Goal: Transaction & Acquisition: Purchase product/service

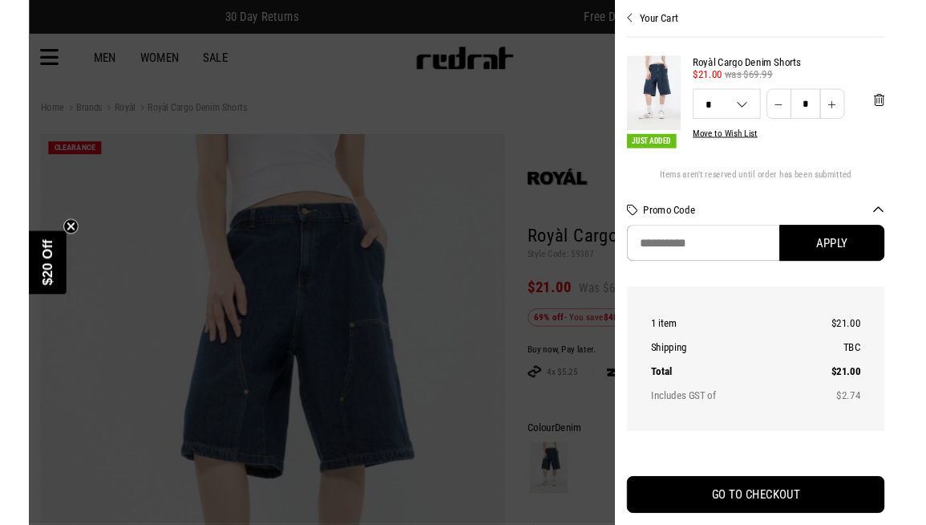
scroll to position [432, 0]
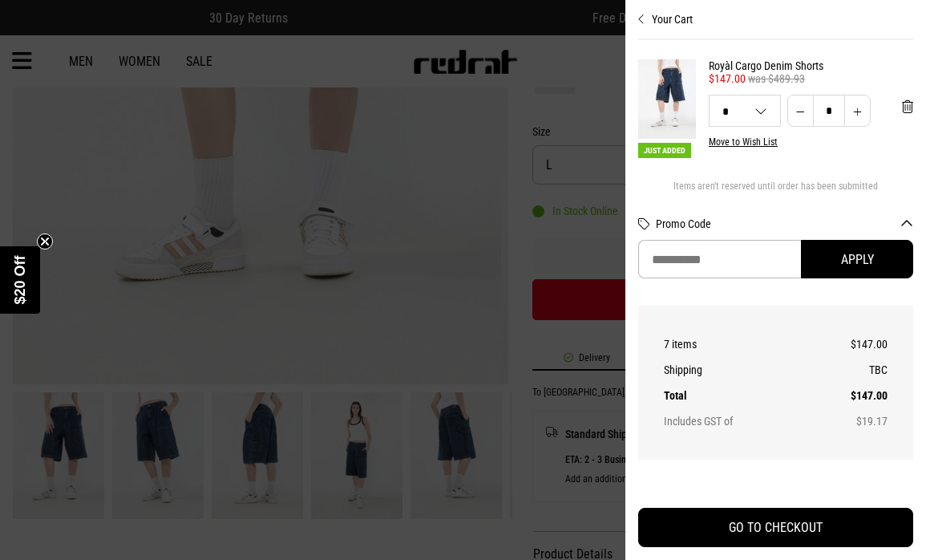
type input "*"
click at [700, 331] on th "8 items" at bounding box center [737, 344] width 146 height 26
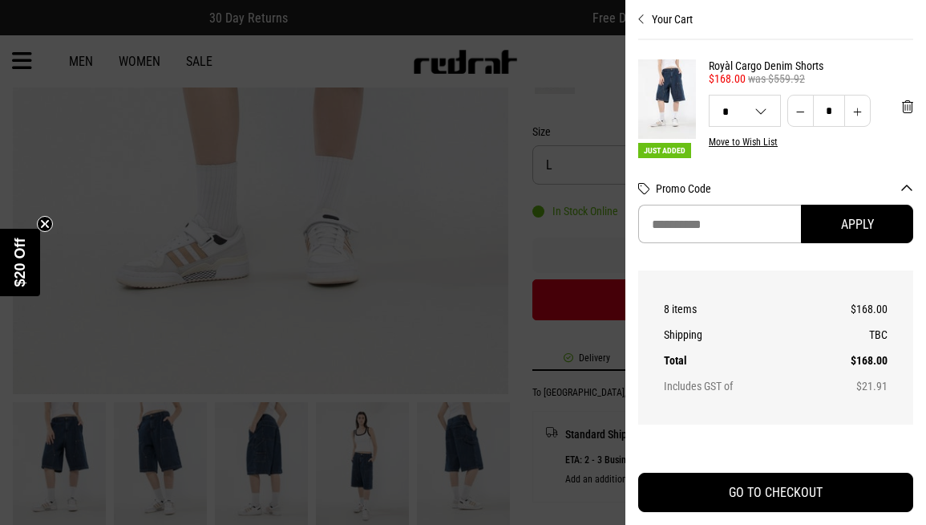
click at [532, 70] on div at bounding box center [463, 262] width 926 height 525
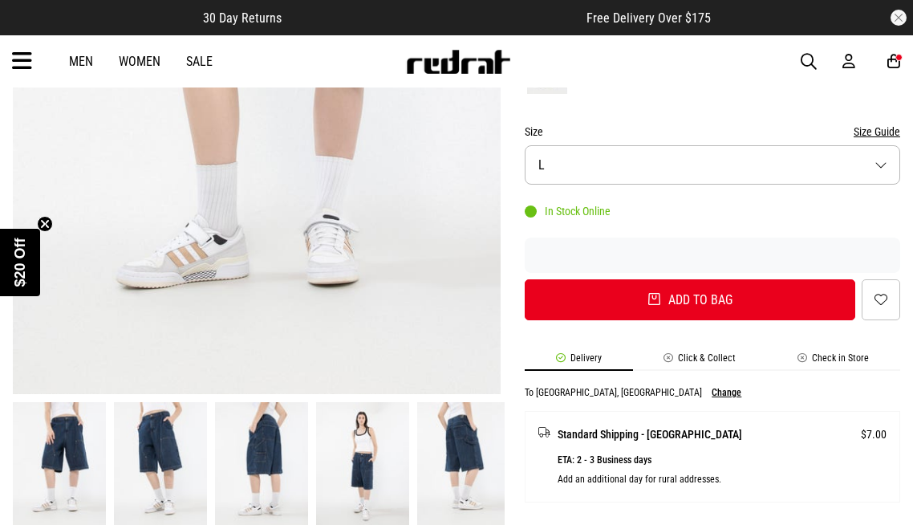
click at [712, 164] on button "Size L" at bounding box center [712, 164] width 375 height 39
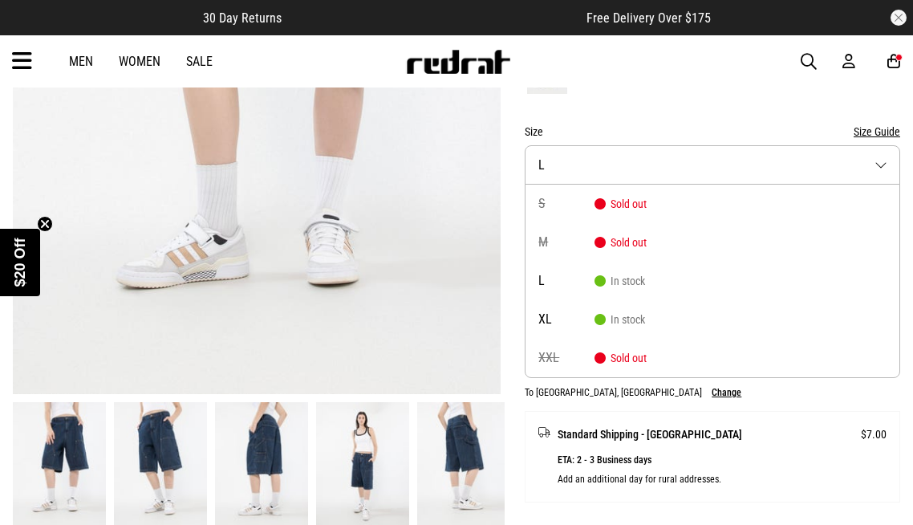
click at [712, 204] on li "S Sold out" at bounding box center [712, 203] width 374 height 39
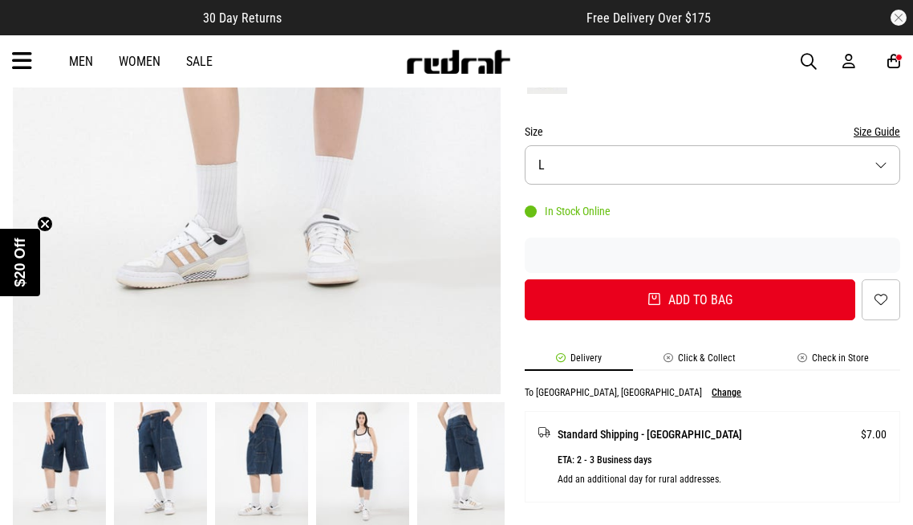
click at [690, 300] on button "Add to bag" at bounding box center [690, 299] width 330 height 41
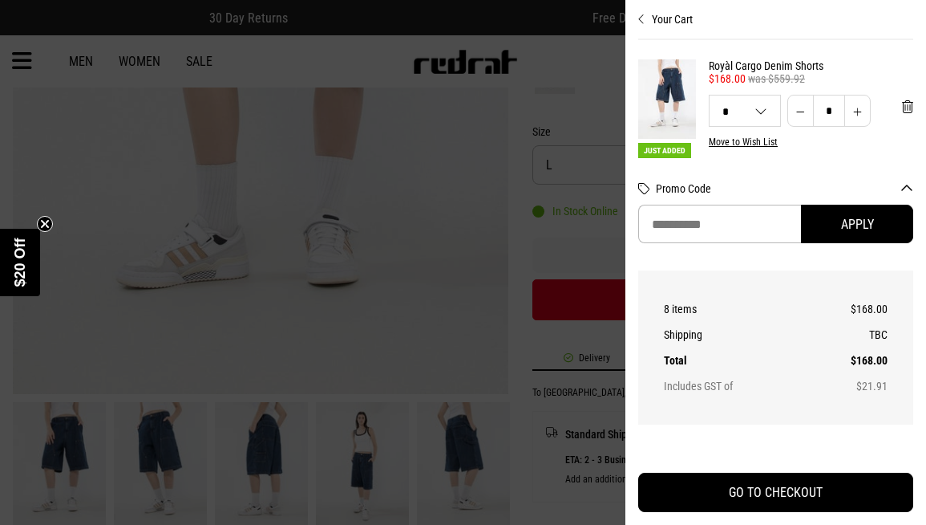
click at [700, 300] on th "8 items" at bounding box center [737, 309] width 146 height 26
click at [723, 164] on div "Promo Code Apply" at bounding box center [775, 216] width 275 height 107
click at [723, 204] on h2 "Promo Code" at bounding box center [775, 193] width 275 height 22
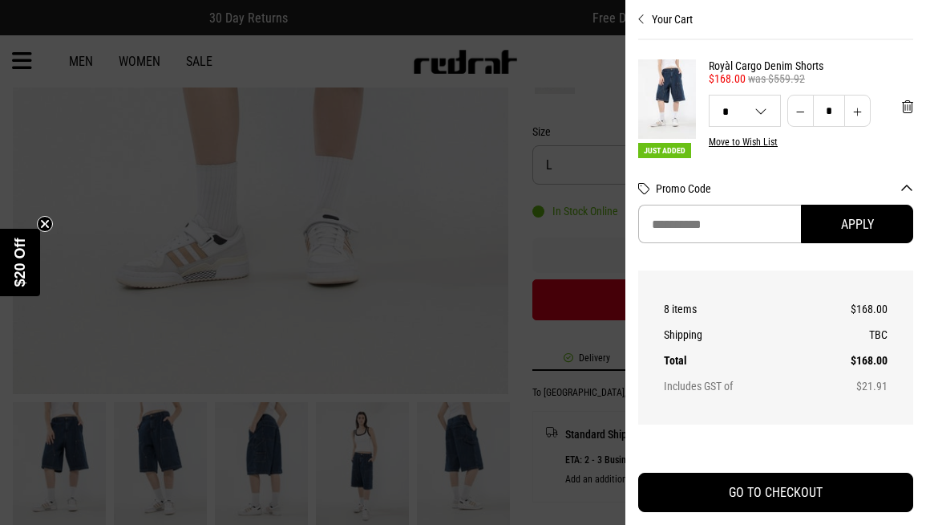
click at [700, 300] on th "8 items" at bounding box center [737, 309] width 146 height 26
click at [723, 164] on div "Promo Code Apply" at bounding box center [775, 216] width 275 height 107
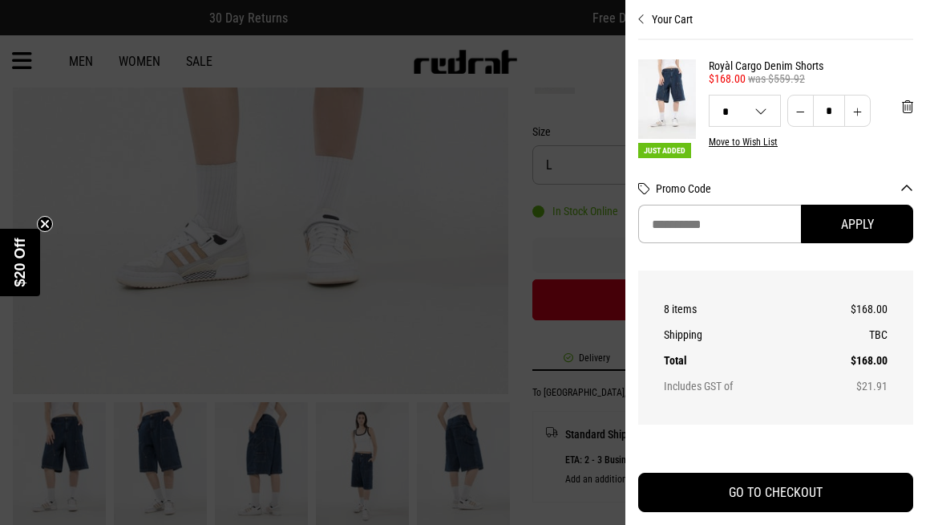
click at [723, 204] on h2 "Promo Code" at bounding box center [775, 193] width 275 height 22
click at [700, 300] on th "8 items" at bounding box center [737, 309] width 146 height 26
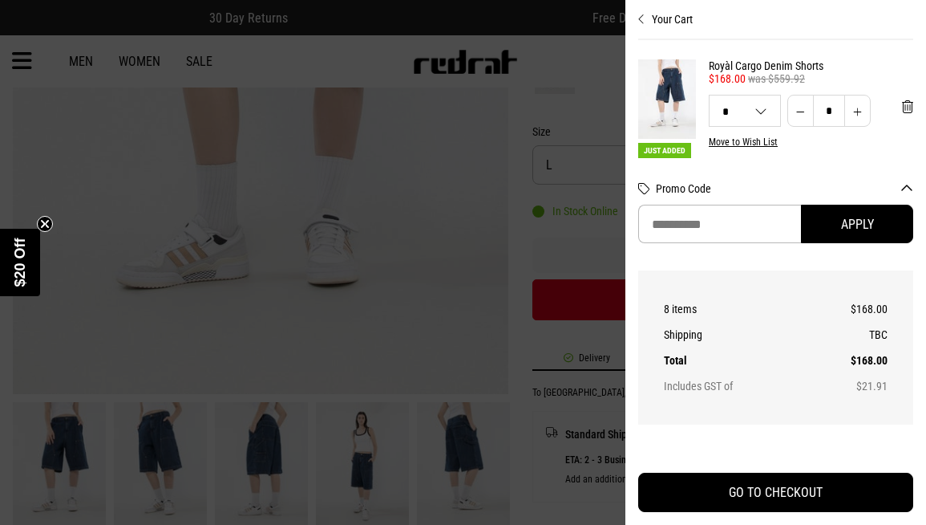
click at [723, 164] on div "Promo Code Apply" at bounding box center [775, 216] width 275 height 107
click at [723, 204] on h2 "Promo Code" at bounding box center [775, 193] width 275 height 22
click at [700, 300] on th "8 items" at bounding box center [737, 309] width 146 height 26
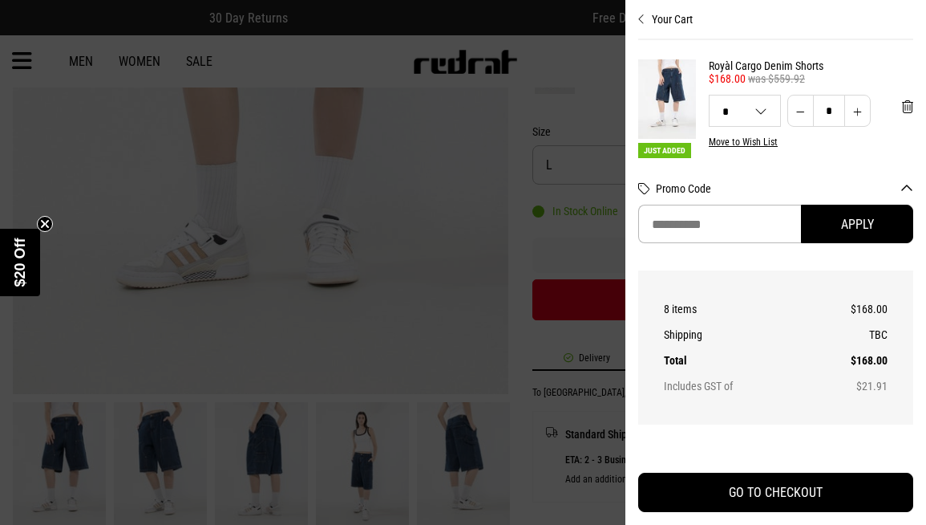
click at [700, 300] on th "8 items" at bounding box center [737, 309] width 146 height 26
click at [723, 164] on div "Promo Code Apply" at bounding box center [775, 216] width 275 height 107
click at [723, 204] on h2 "Promo Code" at bounding box center [775, 193] width 275 height 22
click at [700, 300] on th "8 items" at bounding box center [737, 309] width 146 height 26
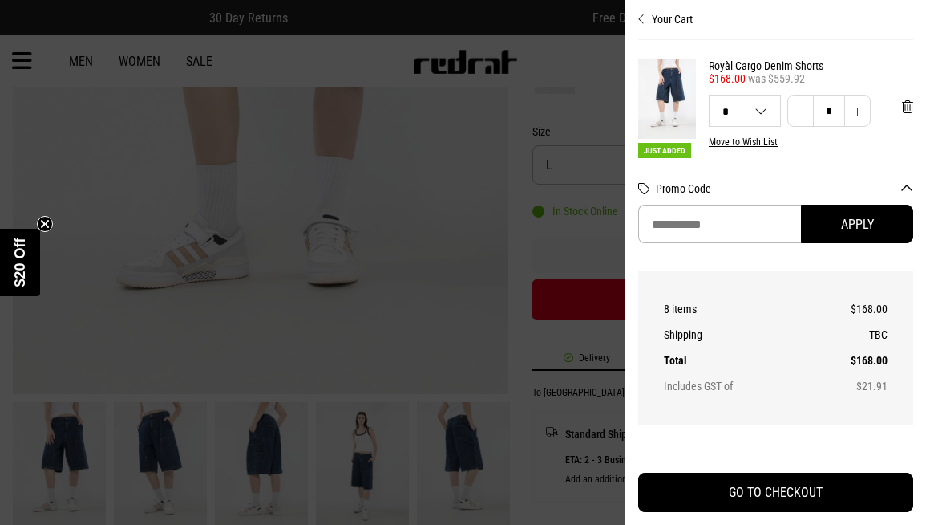
click at [700, 300] on th "8 items" at bounding box center [737, 309] width 146 height 26
click at [723, 164] on div "Promo Code Apply" at bounding box center [775, 216] width 275 height 107
click at [723, 204] on h2 "Promo Code" at bounding box center [775, 193] width 275 height 22
click at [700, 300] on th "8 items" at bounding box center [737, 309] width 146 height 26
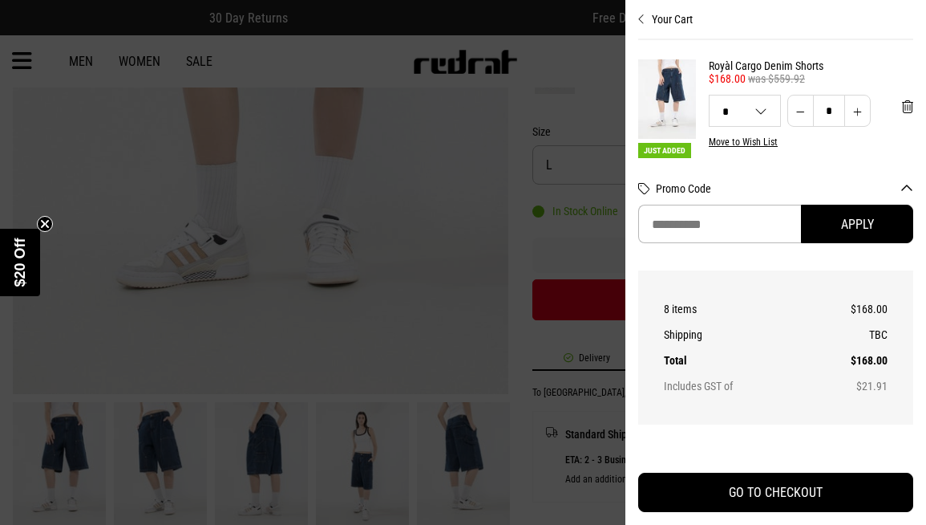
click at [700, 300] on th "8 items" at bounding box center [737, 309] width 146 height 26
click at [723, 164] on div "Promo Code Apply" at bounding box center [775, 216] width 275 height 107
click at [723, 204] on h2 "Promo Code" at bounding box center [775, 193] width 275 height 22
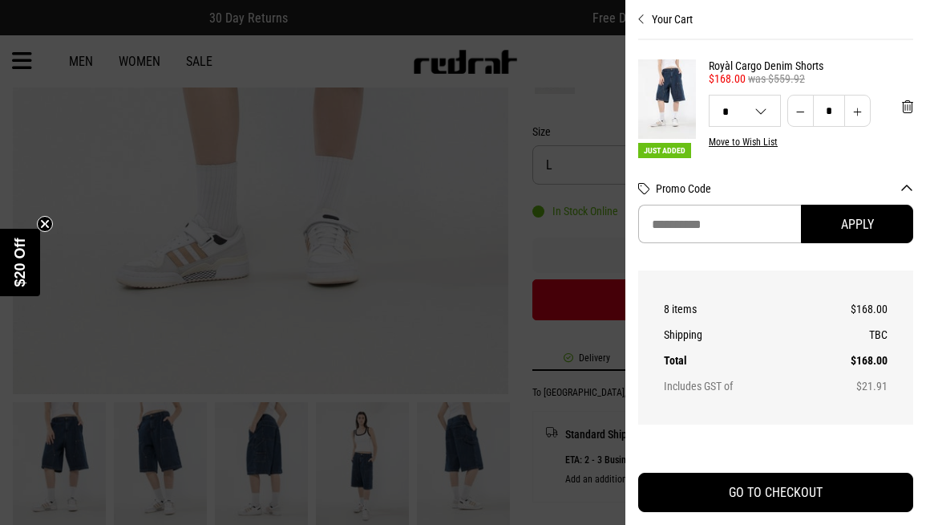
click at [700, 300] on th "8 items" at bounding box center [737, 309] width 146 height 26
